Goal: Find specific page/section: Find specific page/section

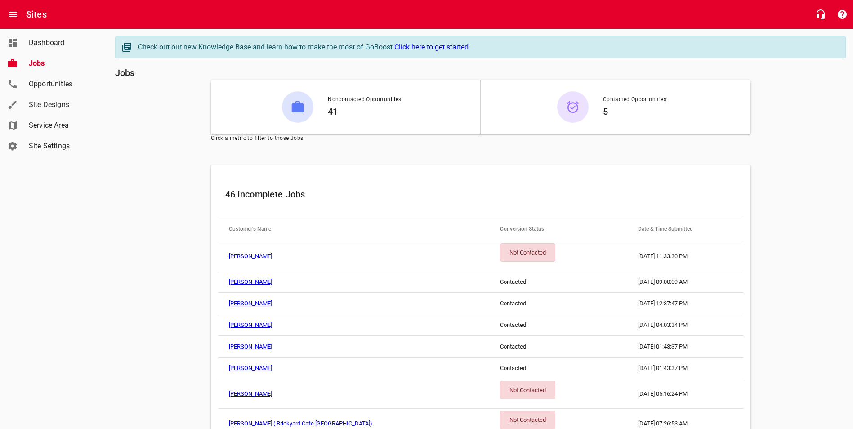
click at [46, 46] on span "Dashboard" at bounding box center [63, 42] width 68 height 11
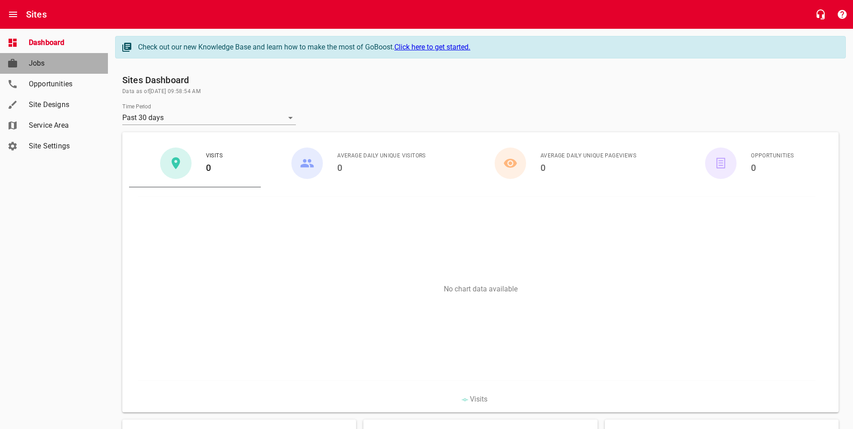
click at [45, 68] on span "Jobs" at bounding box center [63, 63] width 68 height 11
